Goal: Information Seeking & Learning: Learn about a topic

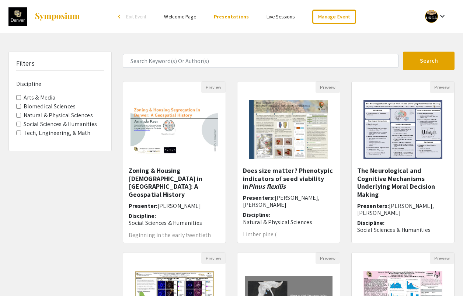
click at [25, 99] on label "Arts & Media" at bounding box center [40, 97] width 32 height 9
click at [21, 99] on Media "Arts & Media" at bounding box center [18, 97] width 5 height 5
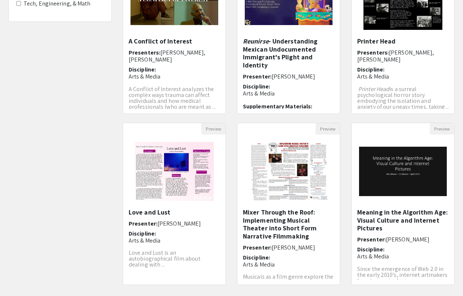
scroll to position [147, 0]
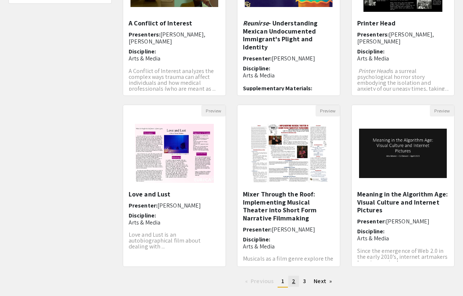
click at [295, 283] on span "2" at bounding box center [293, 281] width 3 height 8
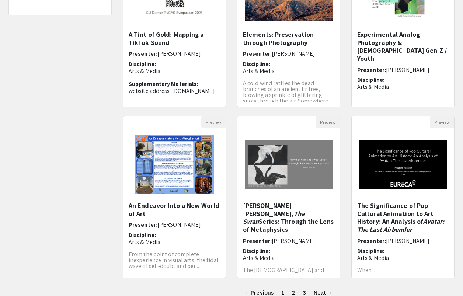
scroll to position [147, 0]
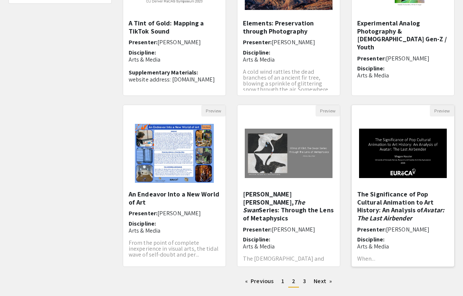
click at [389, 214] on em "Avatar: The Last Airbender" at bounding box center [400, 214] width 87 height 17
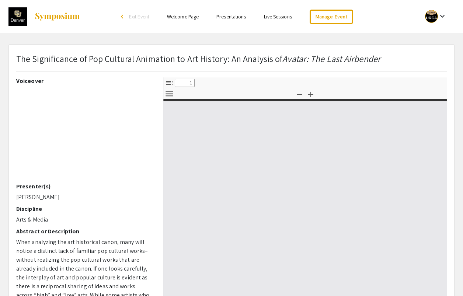
select select "custom"
type input "0"
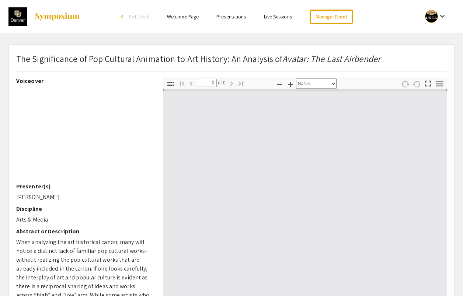
select select "auto"
type input "1"
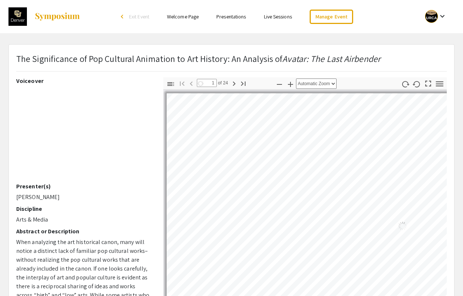
select select "auto"
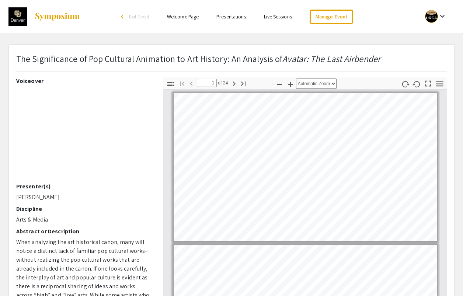
scroll to position [1, 0]
